Goal: Task Accomplishment & Management: Use online tool/utility

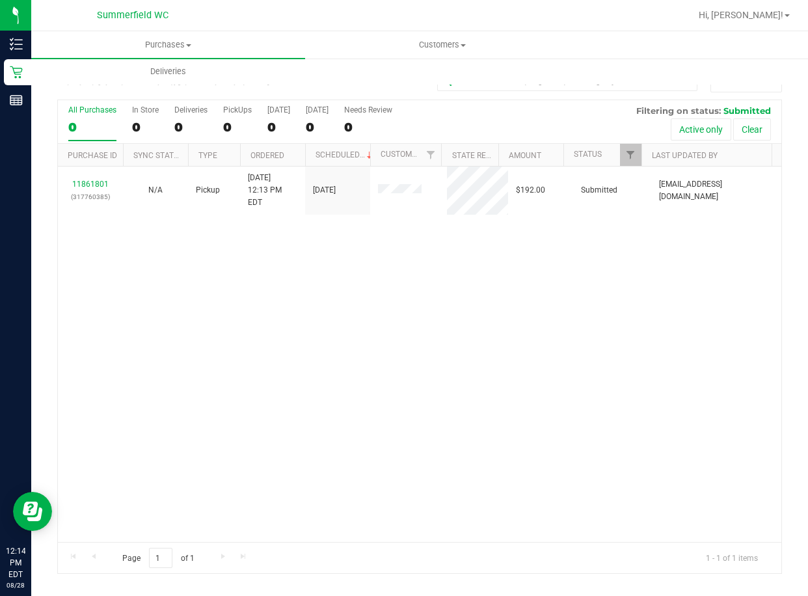
click at [336, 286] on div "11861801 (317760385) N/A Pickup [DATE] 12:13 PM EDT 8/28/2025 $192.00 Submitted…" at bounding box center [420, 355] width 724 height 376
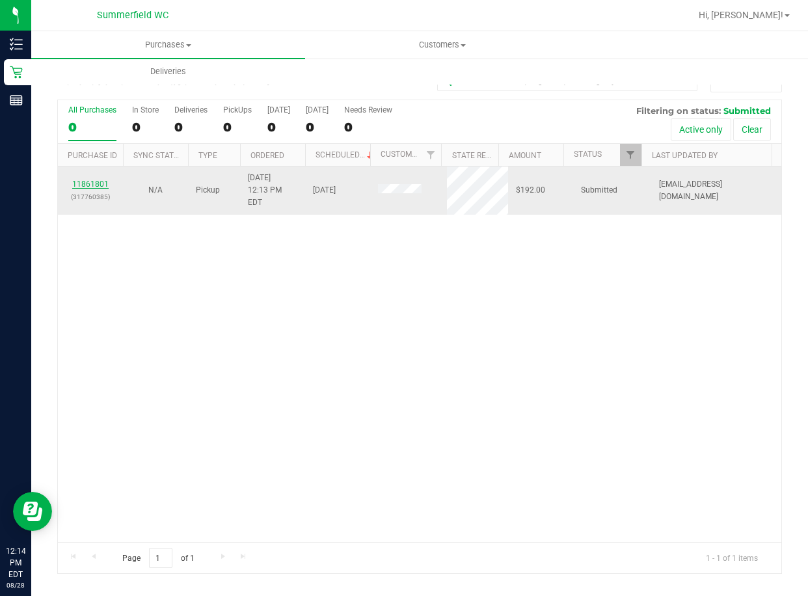
click at [95, 180] on link "11861801" at bounding box center [90, 184] width 36 height 9
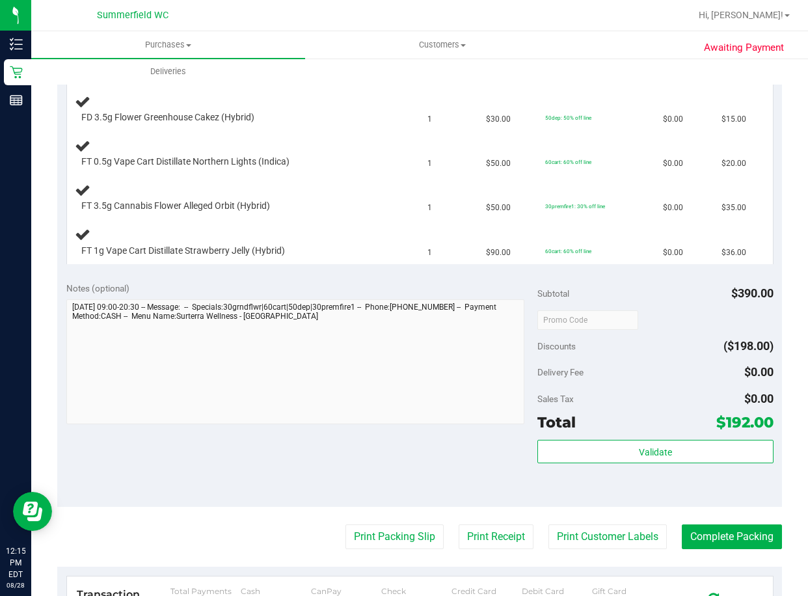
scroll to position [586, 0]
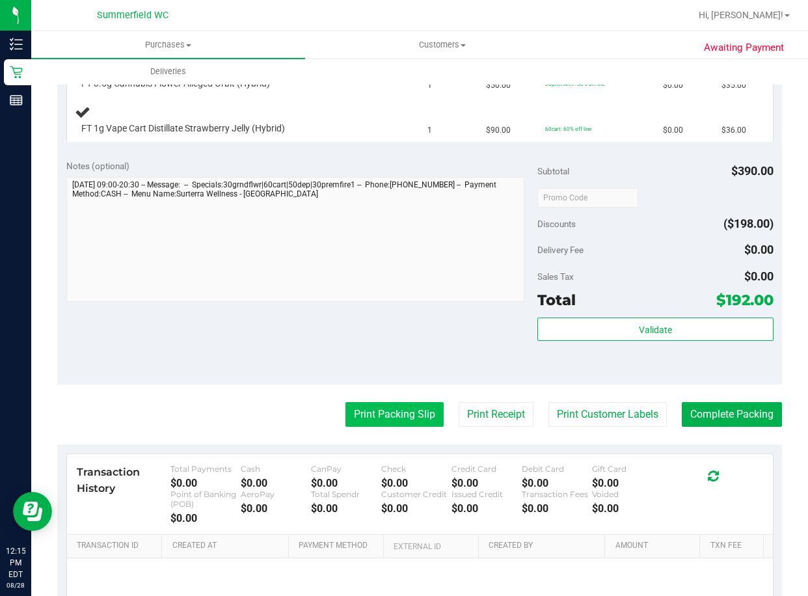
click at [353, 418] on button "Print Packing Slip" at bounding box center [395, 414] width 98 height 25
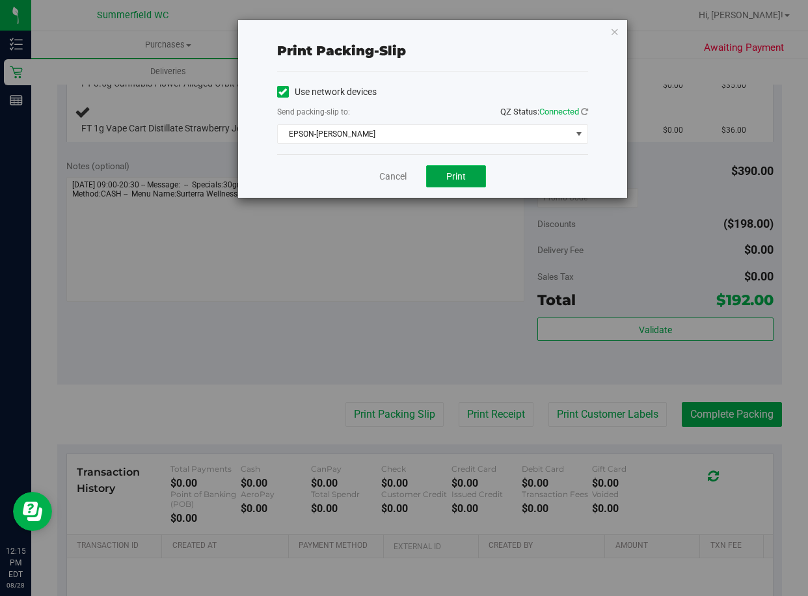
click at [448, 179] on span "Print" at bounding box center [456, 176] width 20 height 10
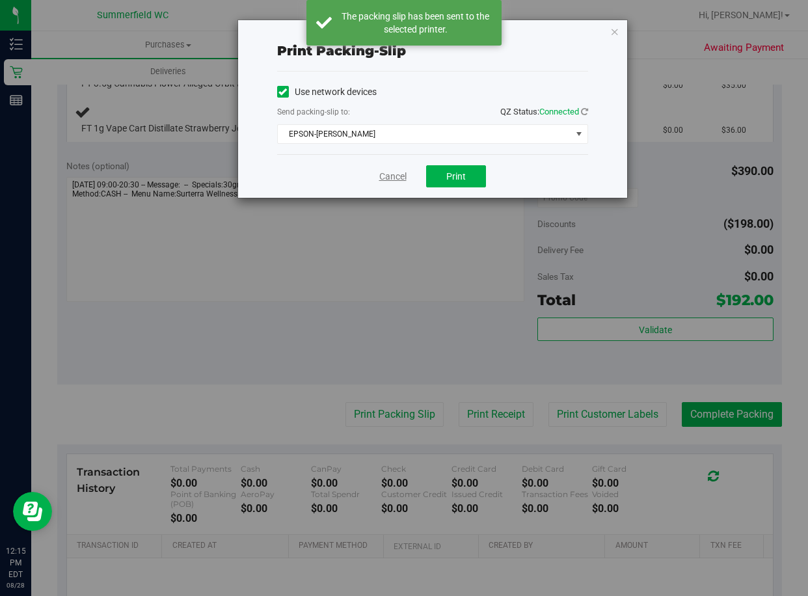
click at [384, 176] on link "Cancel" at bounding box center [392, 177] width 27 height 14
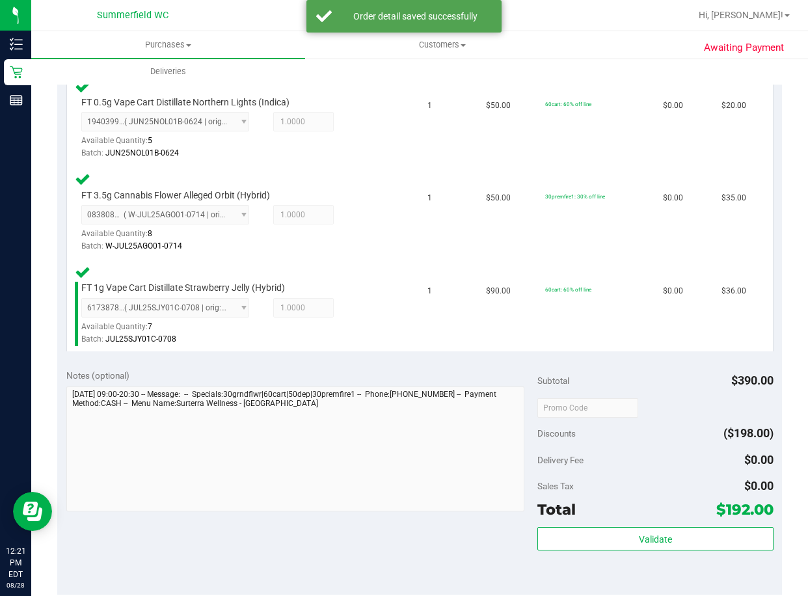
scroll to position [976, 0]
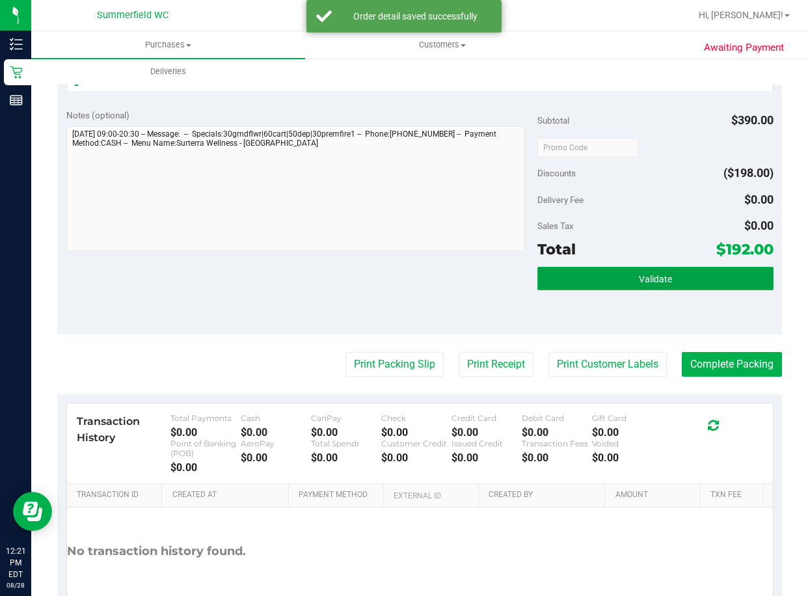
click at [622, 278] on button "Validate" at bounding box center [656, 278] width 236 height 23
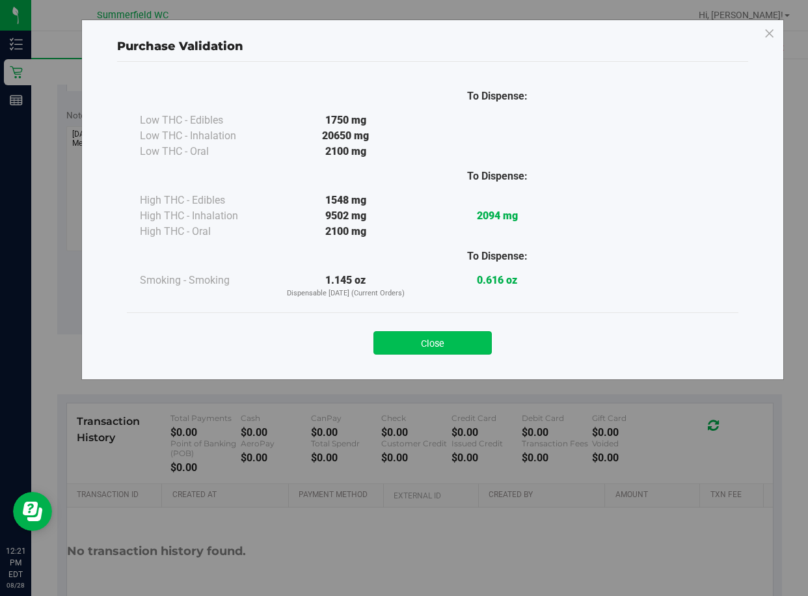
click at [458, 349] on button "Close" at bounding box center [433, 342] width 118 height 23
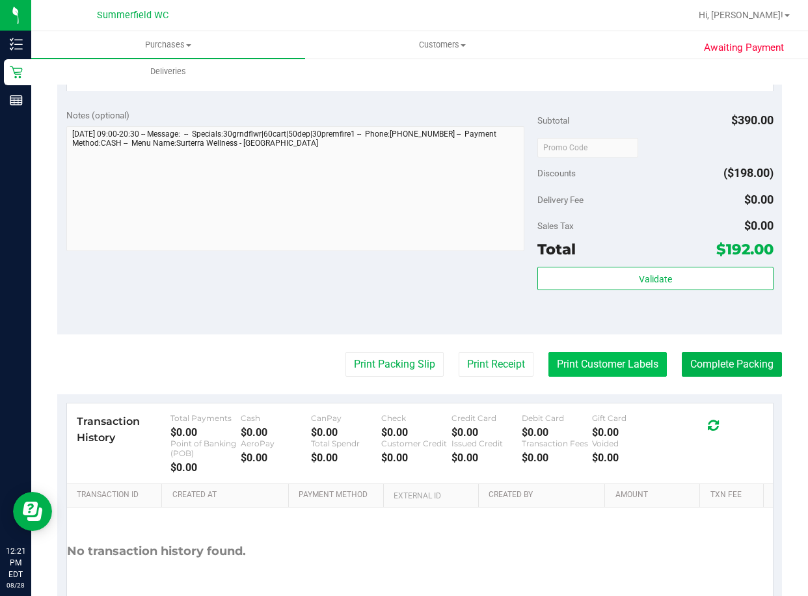
click at [555, 364] on button "Print Customer Labels" at bounding box center [608, 364] width 118 height 25
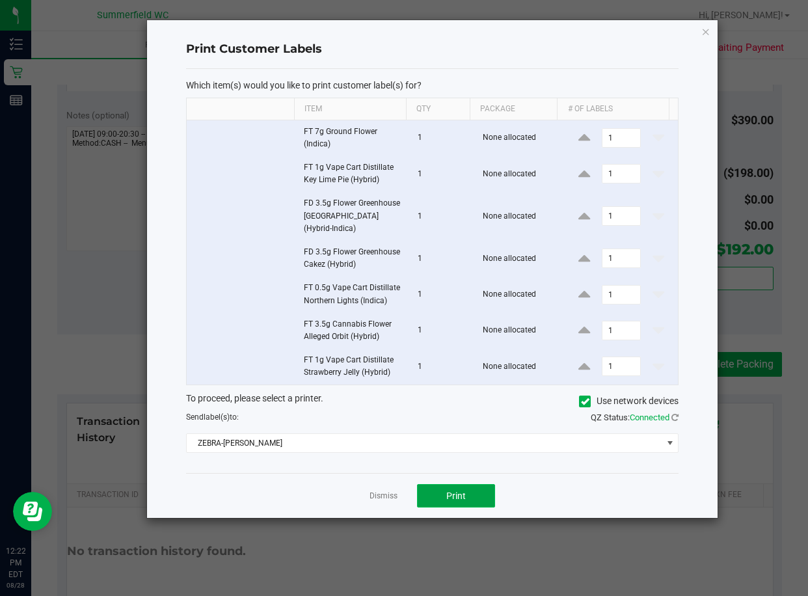
click at [456, 499] on span "Print" at bounding box center [456, 496] width 20 height 10
click at [387, 496] on link "Dismiss" at bounding box center [384, 496] width 28 height 11
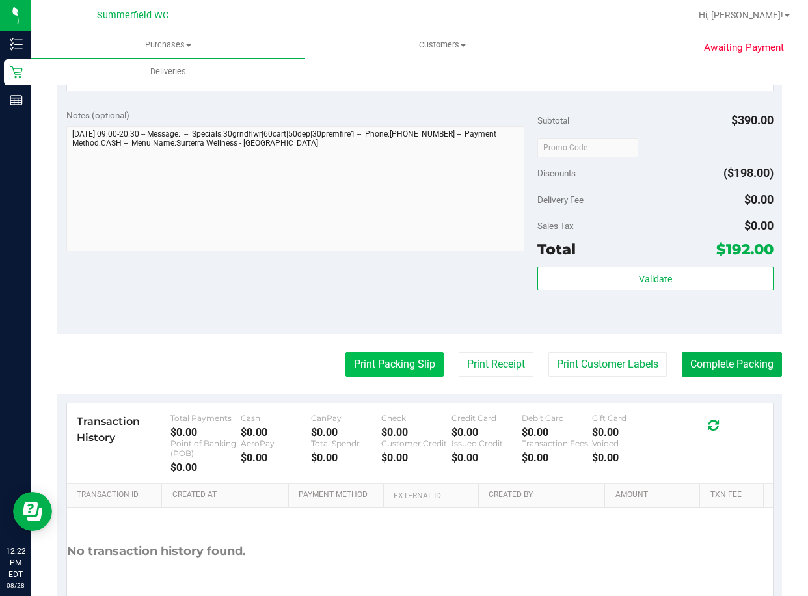
click at [377, 376] on button "Print Packing Slip" at bounding box center [395, 364] width 98 height 25
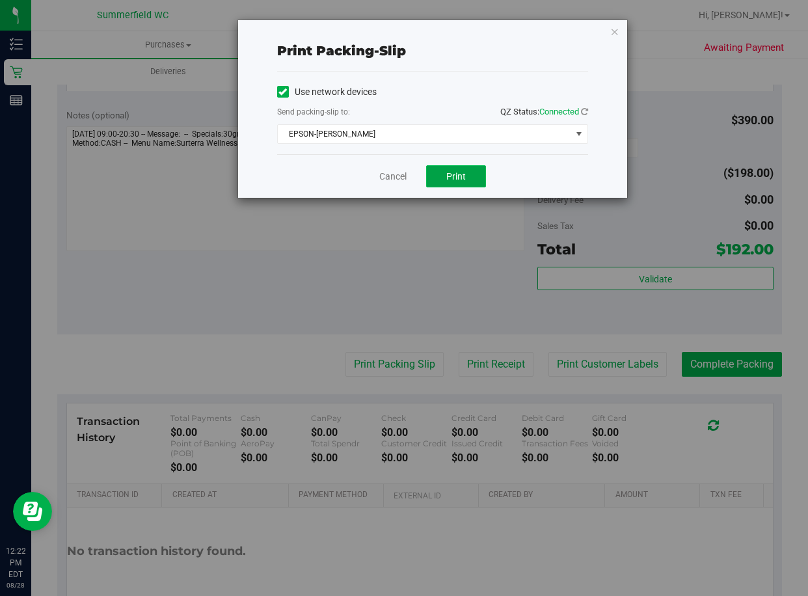
click at [464, 174] on span "Print" at bounding box center [456, 176] width 20 height 10
click at [400, 174] on link "Cancel" at bounding box center [392, 177] width 27 height 14
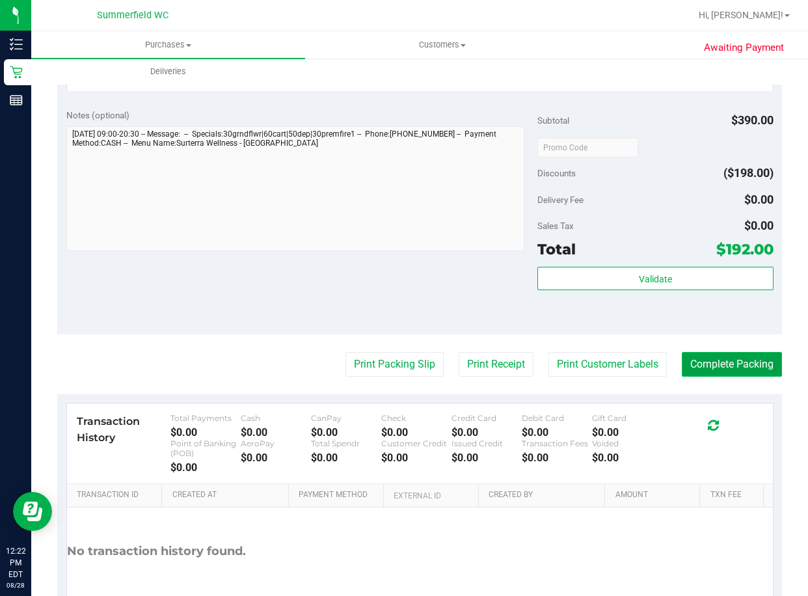
click at [743, 366] on button "Complete Packing" at bounding box center [732, 364] width 100 height 25
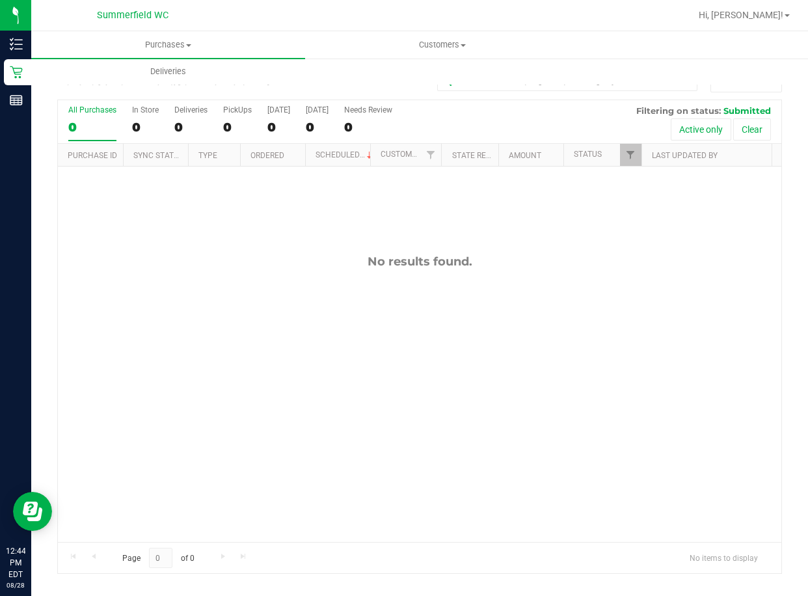
click at [339, 380] on div "No results found." at bounding box center [420, 398] width 724 height 463
click at [398, 355] on div "No results found." at bounding box center [420, 398] width 724 height 463
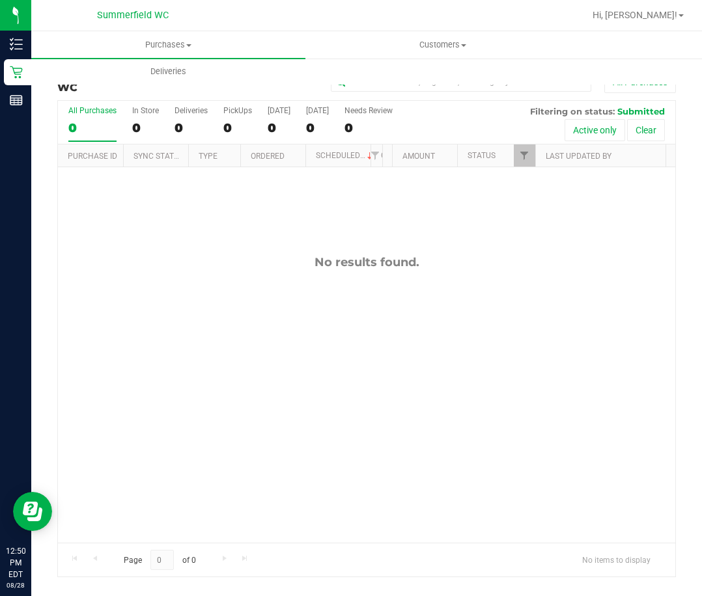
click at [320, 275] on div "No results found." at bounding box center [366, 398] width 617 height 463
click at [312, 380] on div "No results found." at bounding box center [366, 398] width 617 height 463
click at [241, 265] on div "No results found." at bounding box center [366, 262] width 617 height 14
click at [247, 45] on span "Purchases" at bounding box center [168, 45] width 274 height 12
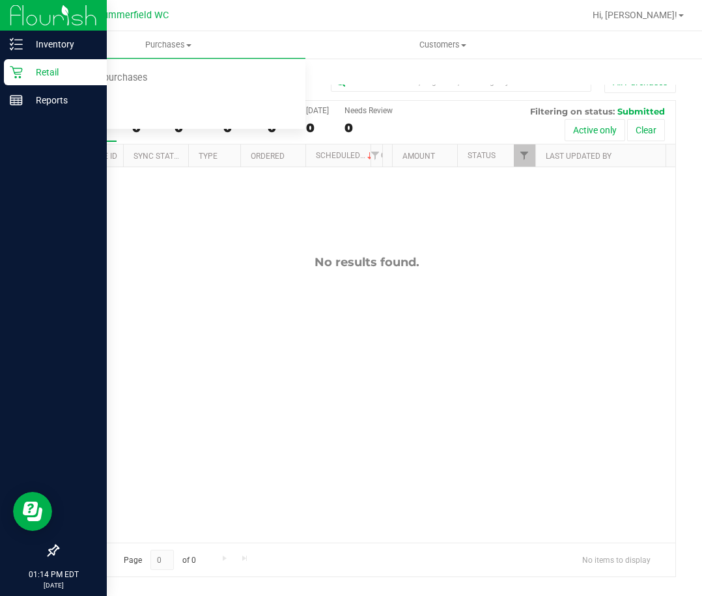
click at [43, 73] on p "Retail" at bounding box center [62, 72] width 78 height 16
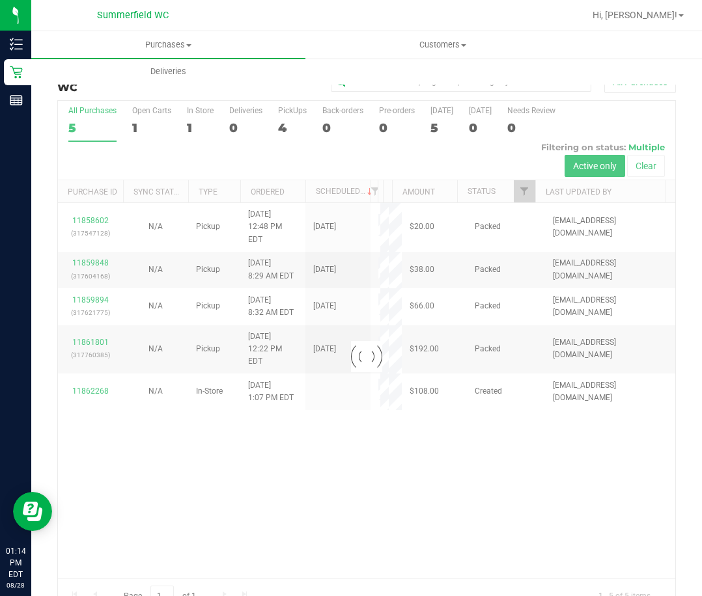
click at [98, 413] on div at bounding box center [366, 357] width 617 height 512
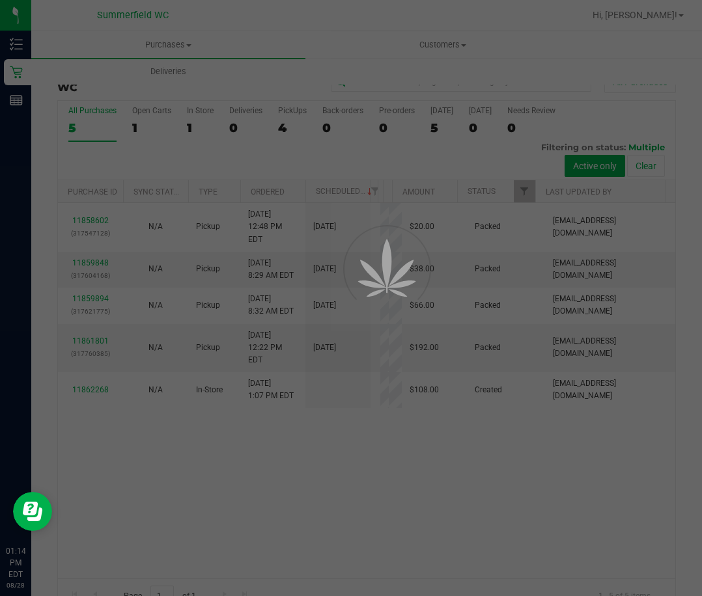
click at [97, 413] on div at bounding box center [351, 298] width 702 height 596
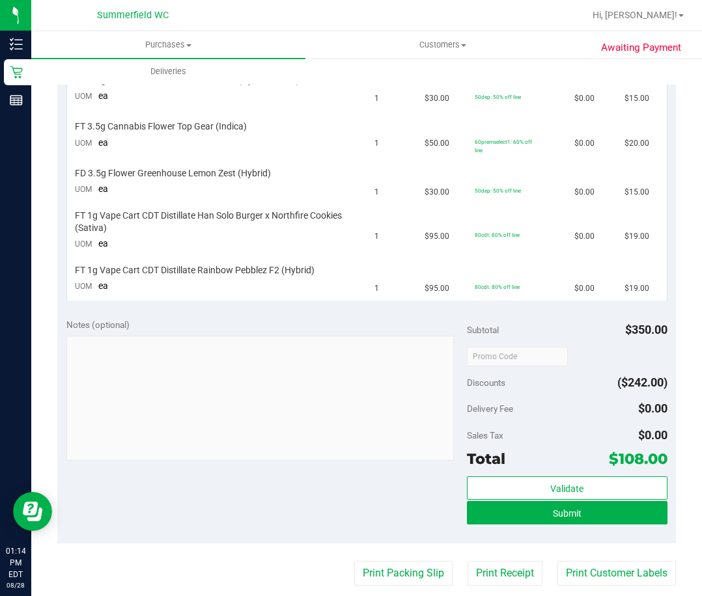
scroll to position [586, 0]
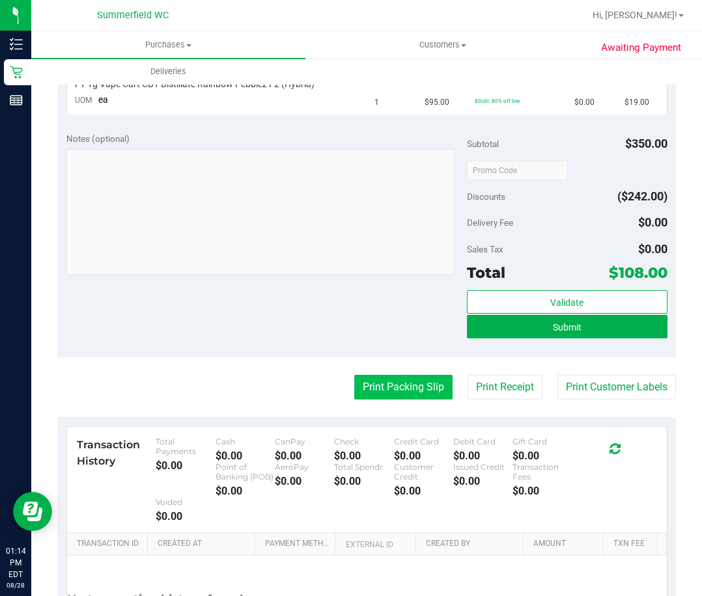
click at [391, 390] on button "Print Packing Slip" at bounding box center [403, 387] width 98 height 25
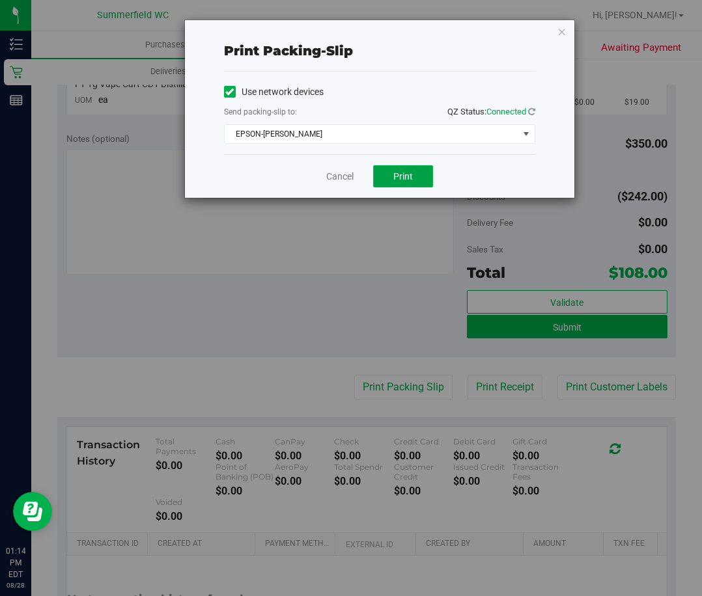
click at [390, 174] on button "Print" at bounding box center [403, 176] width 60 height 22
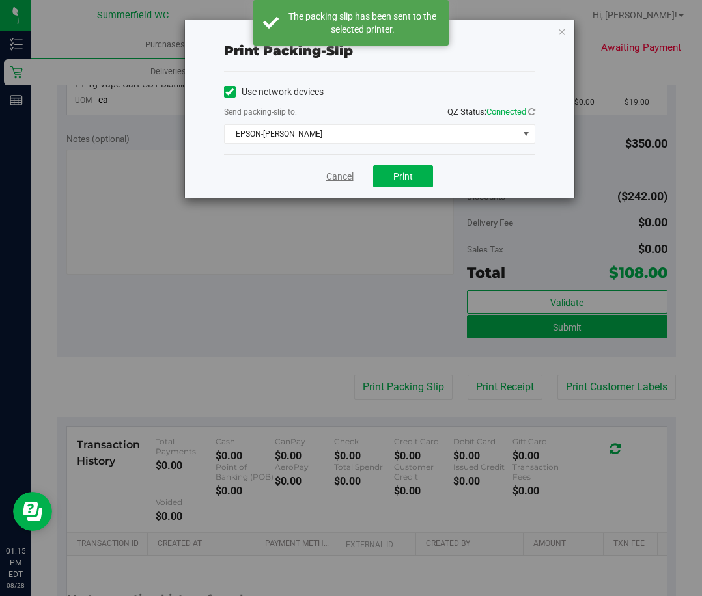
click at [336, 176] on link "Cancel" at bounding box center [339, 177] width 27 height 14
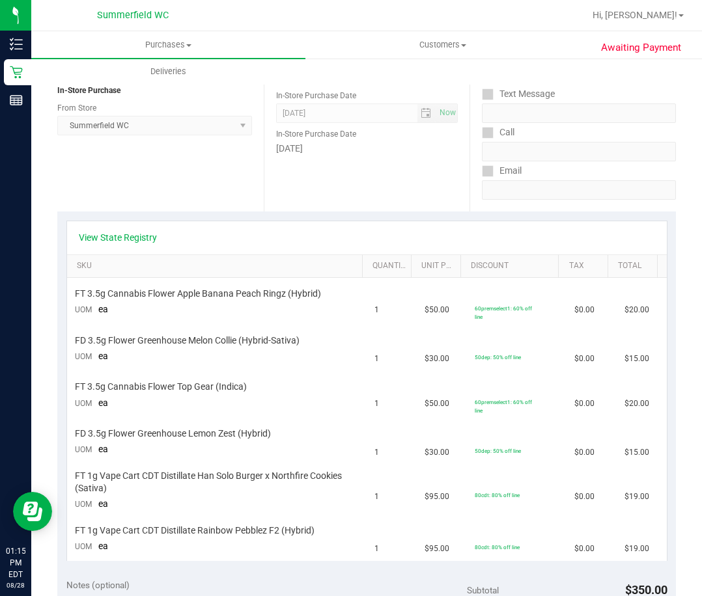
scroll to position [0, 0]
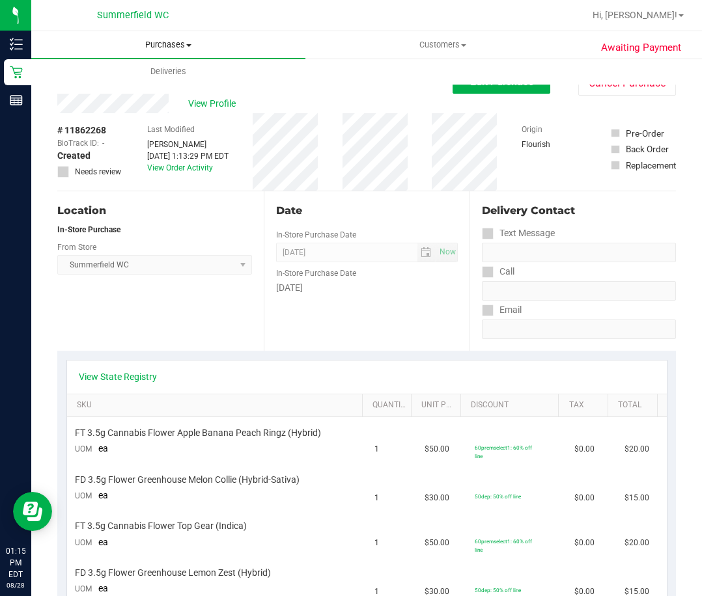
click at [172, 39] on span "Purchases" at bounding box center [168, 45] width 274 height 12
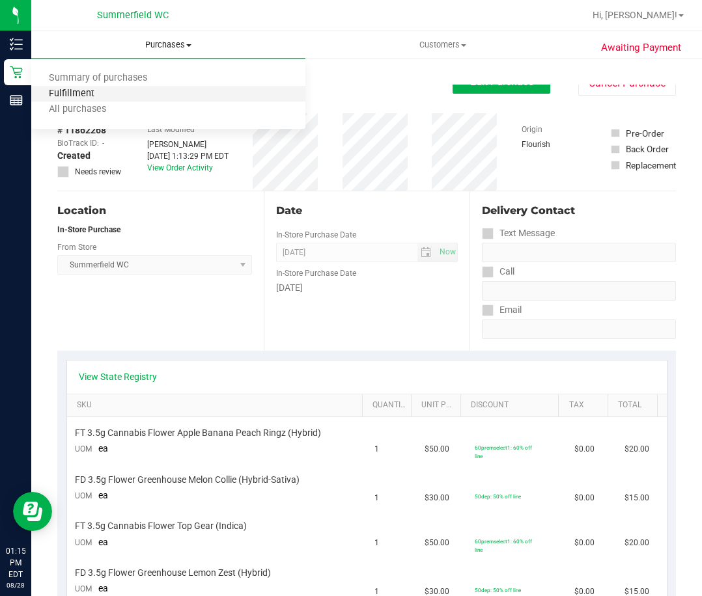
click at [102, 92] on span "Fulfillment" at bounding box center [71, 94] width 81 height 11
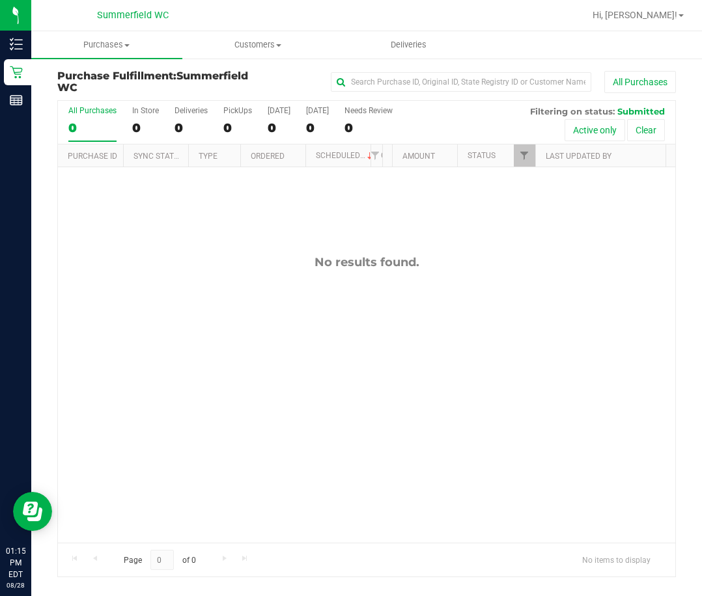
click at [114, 423] on div "No results found." at bounding box center [366, 398] width 617 height 463
click at [265, 410] on div "No results found." at bounding box center [366, 398] width 617 height 463
drag, startPoint x: 234, startPoint y: 290, endPoint x: 172, endPoint y: 25, distance: 272.5
click at [232, 288] on div "No results found." at bounding box center [366, 398] width 617 height 463
click at [316, 397] on div "No results found." at bounding box center [366, 398] width 617 height 463
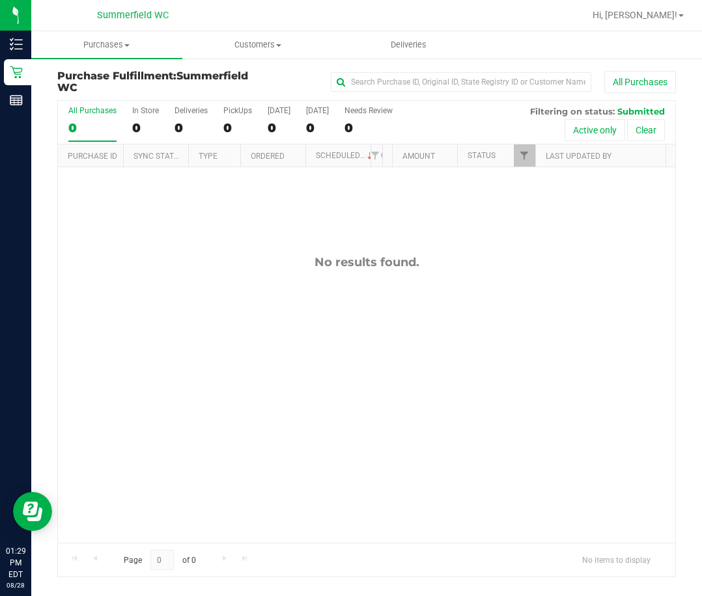
click at [126, 215] on div "No results found." at bounding box center [366, 398] width 617 height 463
click at [340, 402] on div "No results found." at bounding box center [366, 398] width 617 height 463
